Goal: Information Seeking & Learning: Check status

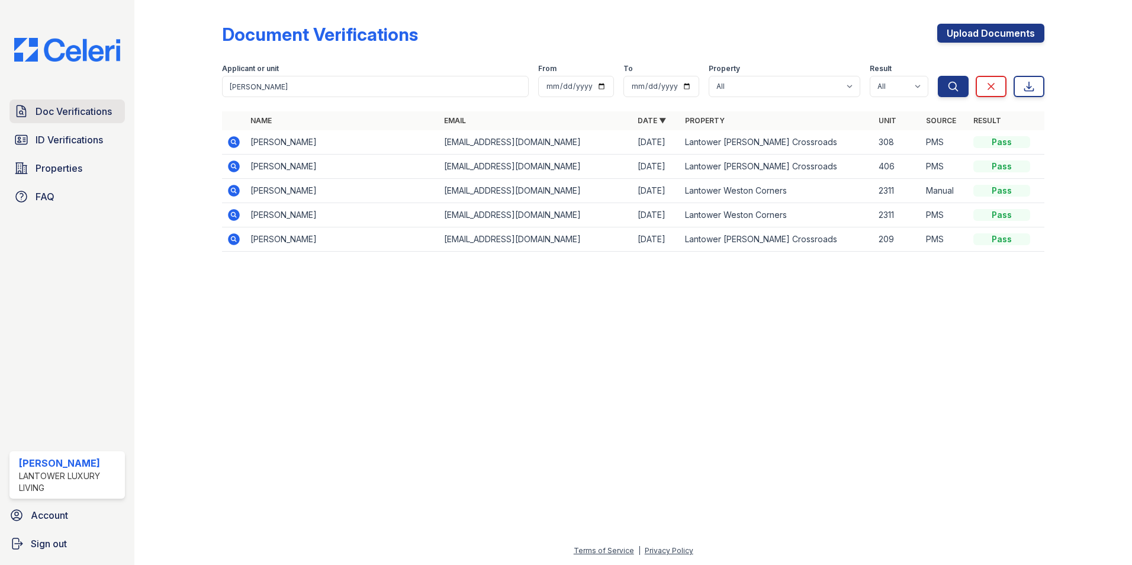
click at [59, 111] on span "Doc Verifications" at bounding box center [74, 111] width 76 height 14
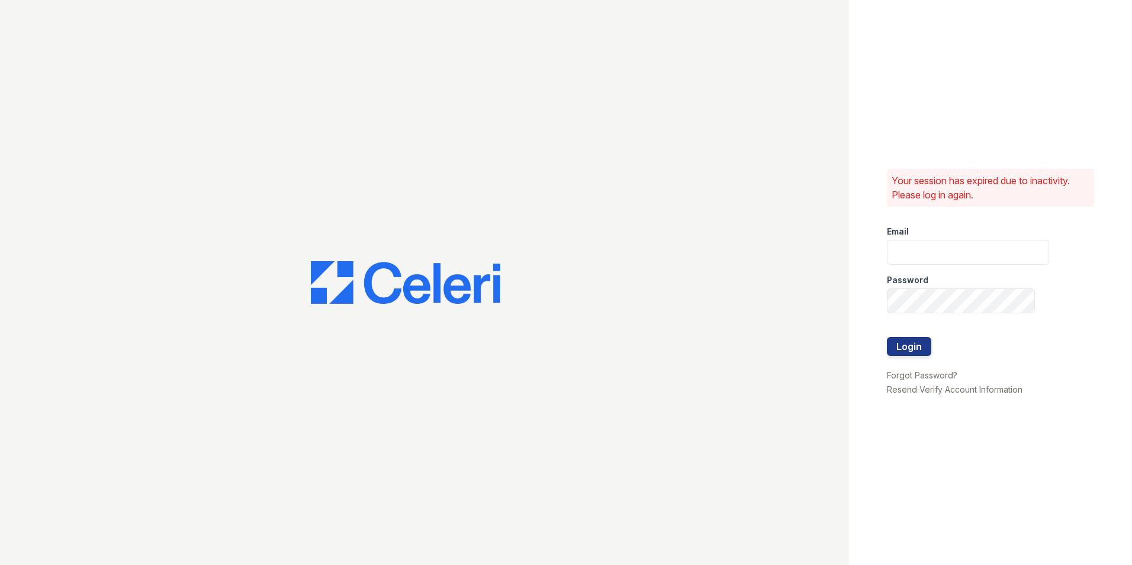
type input "lchotiner@lantowerliving.com"
drag, startPoint x: 909, startPoint y: 344, endPoint x: 828, endPoint y: 312, distance: 87.2
click at [909, 345] on button "Login" at bounding box center [909, 346] width 44 height 19
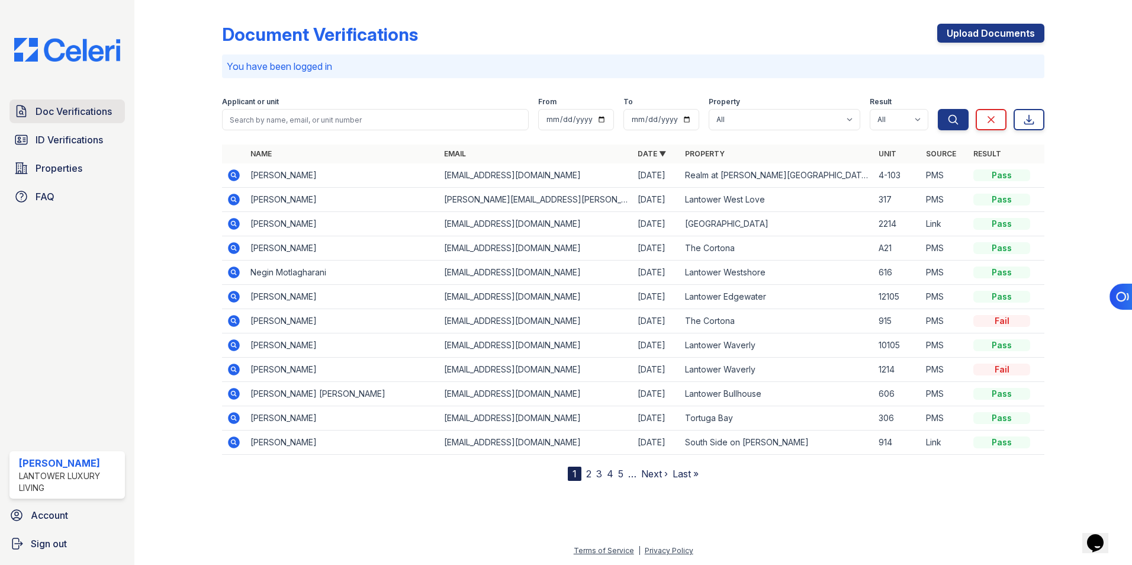
click at [99, 114] on span "Doc Verifications" at bounding box center [74, 111] width 76 height 14
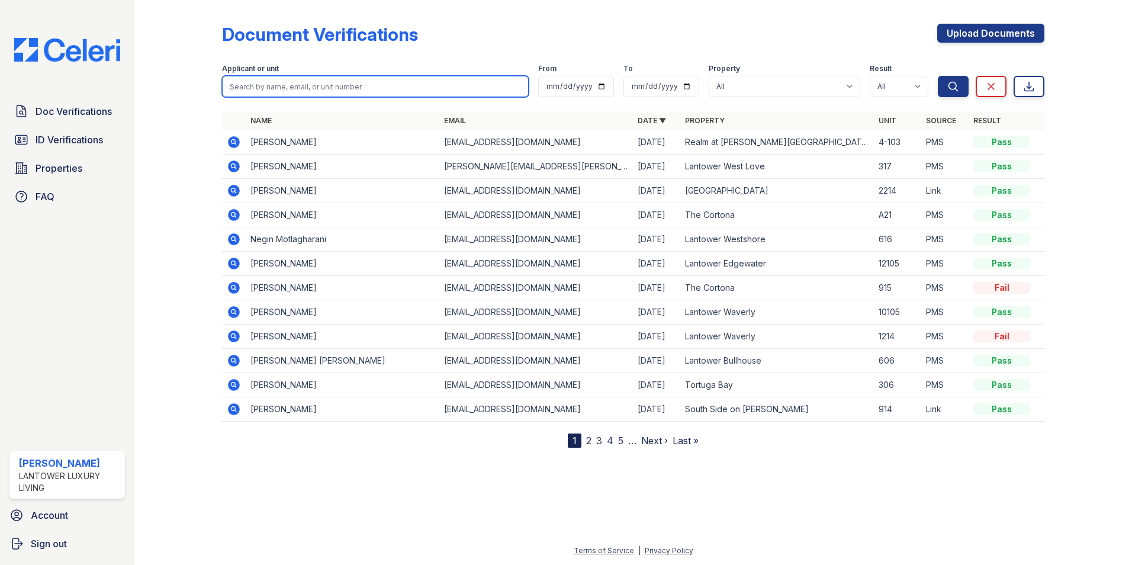
click at [265, 89] on input "search" at bounding box center [375, 86] width 307 height 21
type input "[PERSON_NAME]"
click at [938, 76] on button "Search" at bounding box center [953, 86] width 31 height 21
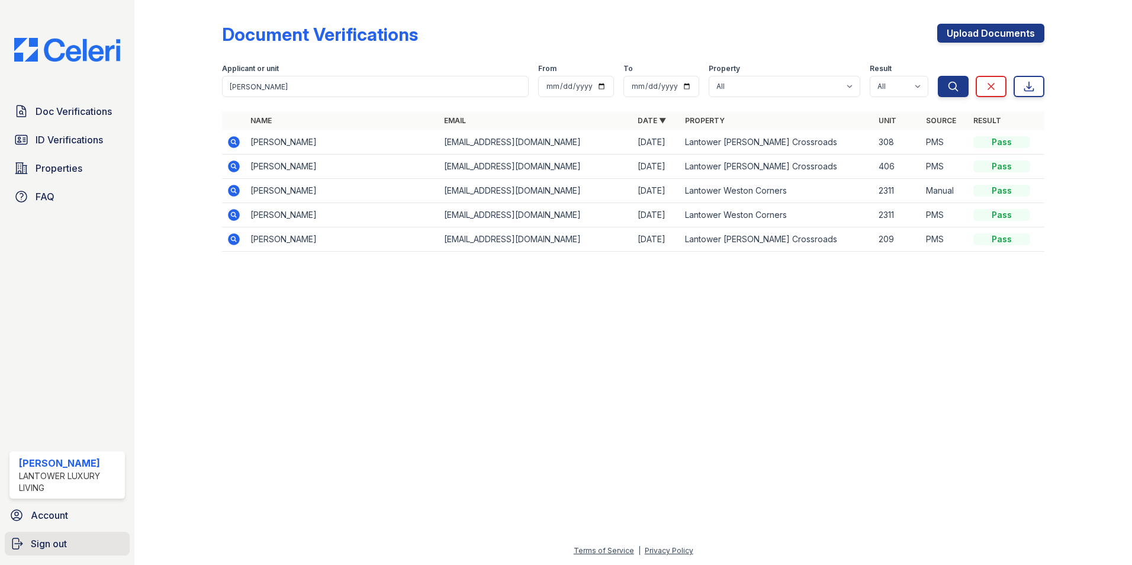
click at [70, 549] on link "Sign out" at bounding box center [67, 544] width 125 height 24
click at [57, 547] on span "Sign out" at bounding box center [49, 544] width 36 height 14
